Goal: Information Seeking & Learning: Learn about a topic

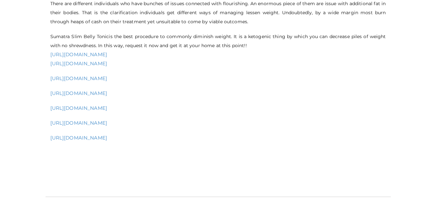
scroll to position [881, 0]
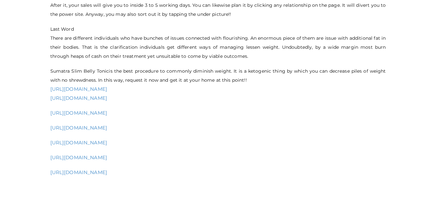
click at [67, 125] on link "[URL][DOMAIN_NAME]" at bounding box center [78, 128] width 57 height 6
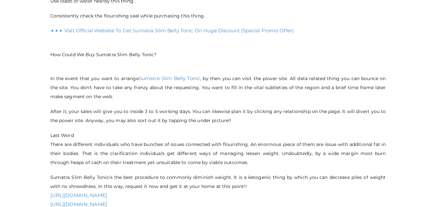
scroll to position [904, 0]
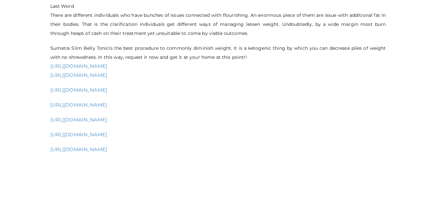
click at [108, 131] on link "[URL][DOMAIN_NAME]" at bounding box center [78, 134] width 57 height 6
drag, startPoint x: 39, startPoint y: 86, endPoint x: 44, endPoint y: 86, distance: 5.2
drag, startPoint x: 44, startPoint y: 88, endPoint x: 48, endPoint y: 88, distance: 3.9
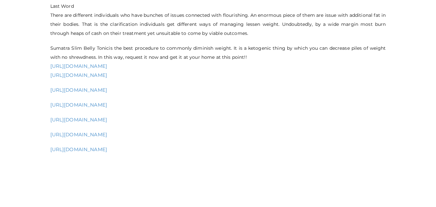
copy div "[URL][DOMAIN_NAME] [URL][DOMAIN_NAME] [URL][DOMAIN_NAME] [URL][DOMAIN_NAME] VEN…"
